Goal: Transaction & Acquisition: Purchase product/service

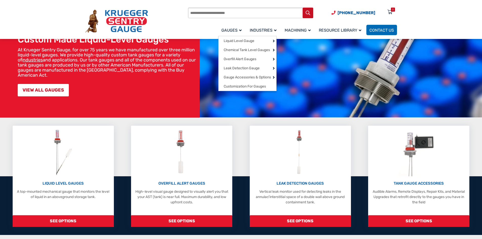
scroll to position [25, 0]
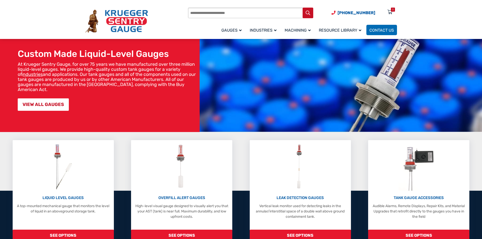
click at [230, 14] on input "Products search" at bounding box center [250, 13] width 125 height 11
paste input "**********"
drag, startPoint x: 244, startPoint y: 16, endPoint x: 180, endPoint y: 15, distance: 64.3
click at [180, 15] on div "**********" at bounding box center [241, 21] width 312 height 30
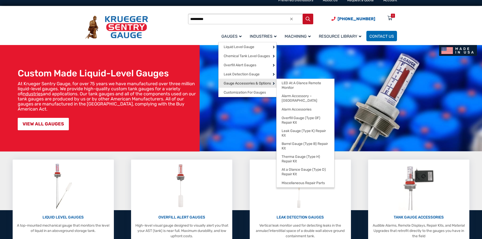
scroll to position [0, 0]
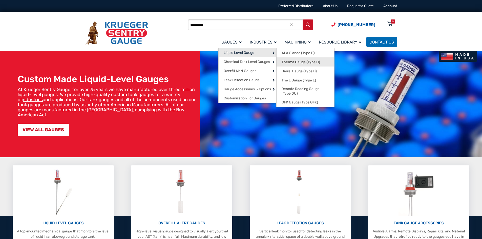
type input "**********"
click at [292, 64] on span "Therma Gauge (Type H)" at bounding box center [301, 62] width 38 height 5
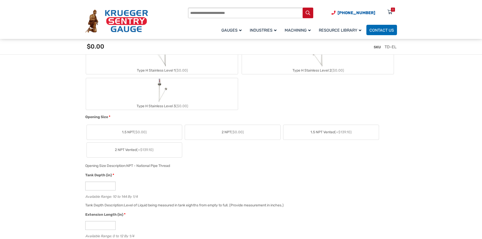
scroll to position [279, 0]
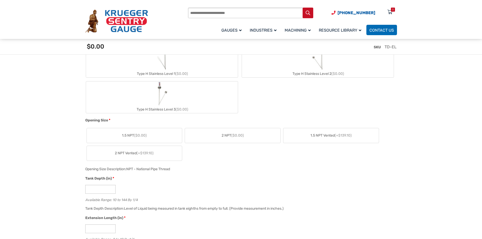
click at [239, 10] on input "Products search" at bounding box center [250, 13] width 125 height 11
type input "**********"
click at [303, 8] on button "Search" at bounding box center [308, 13] width 11 height 11
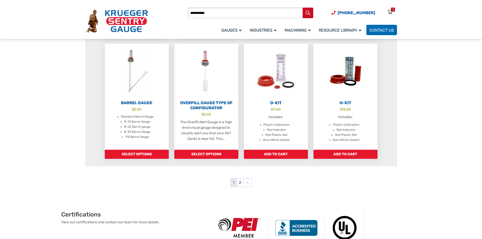
scroll to position [481, 0]
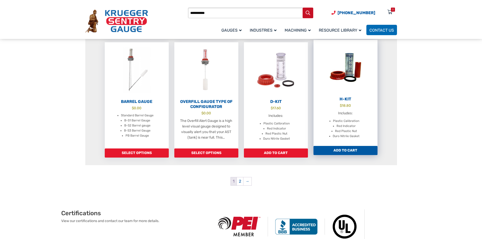
click at [343, 78] on img at bounding box center [346, 68] width 64 height 56
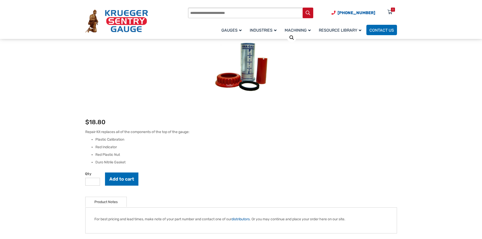
scroll to position [76, 0]
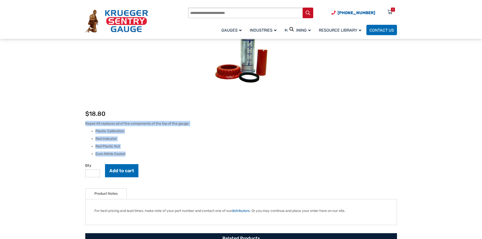
drag, startPoint x: 125, startPoint y: 154, endPoint x: 86, endPoint y: 125, distance: 49.5
click at [86, 125] on div "Repair Kit replaces all of the components of the top of the gauge: Plastic Cali…" at bounding box center [241, 139] width 312 height 36
copy div "Repair Kit replaces all of the components of the top of the gauge: Plastic Cali…"
click at [168, 147] on li "Red Plastic Nut" at bounding box center [246, 146] width 302 height 5
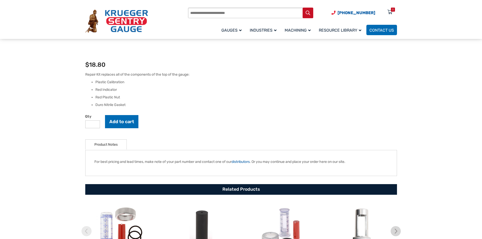
scroll to position [127, 0]
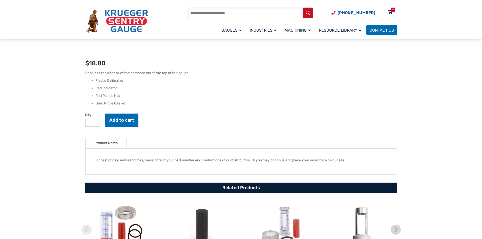
click at [130, 158] on p "For best pricing and lead times, make note of your part number and contact one …" at bounding box center [241, 160] width 294 height 5
click at [173, 121] on form "Qty * Add to cart" at bounding box center [241, 122] width 312 height 16
click at [153, 100] on ul "Plastic Calibration Red Indicator Red Plastic Nut Duro Nitrile Gasket" at bounding box center [241, 92] width 312 height 28
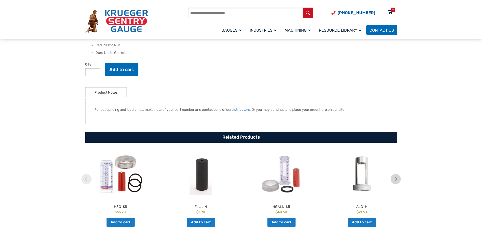
scroll to position [76, 0]
